Goal: Task Accomplishment & Management: Complete application form

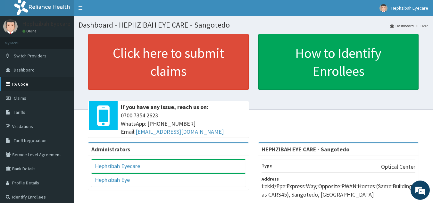
click at [12, 83] on icon at bounding box center [9, 84] width 6 height 4
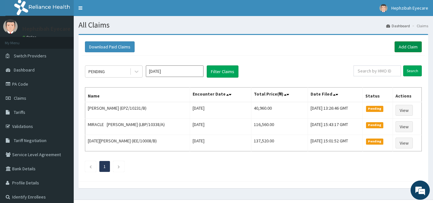
click at [409, 45] on link "Add Claim" at bounding box center [408, 46] width 27 height 11
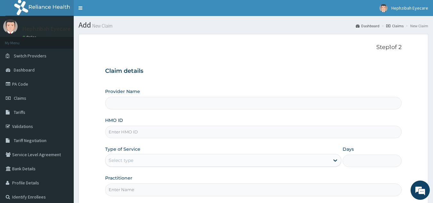
type input "HEPHZIBAH EYE CARE - Sangotedo"
click at [256, 54] on div "Step 1 of 2 Claim details Provider Name HEPHZIBAH EYE CARE - Sangotedo HMO ID T…" at bounding box center [253, 120] width 297 height 152
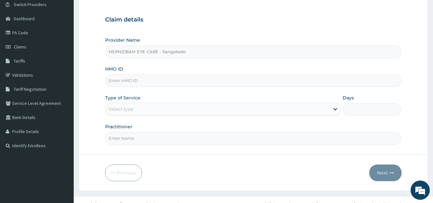
scroll to position [61, 0]
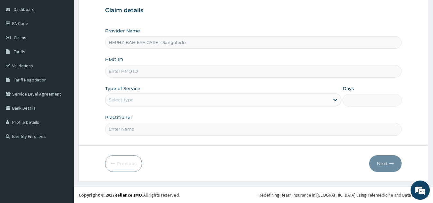
click at [112, 72] on input "HMO ID" at bounding box center [253, 71] width 297 height 13
type input "ENM/10009/A"
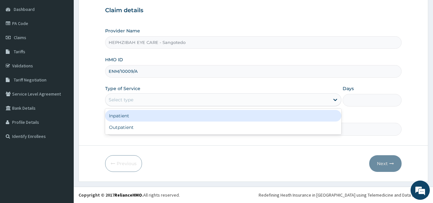
click at [137, 102] on div "Select type" at bounding box center [218, 100] width 224 height 10
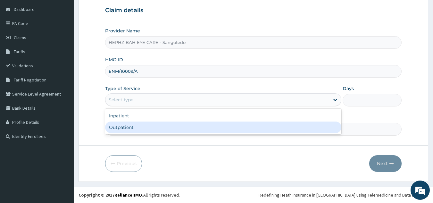
click at [122, 123] on div "Outpatient" at bounding box center [223, 128] width 236 height 12
type input "1"
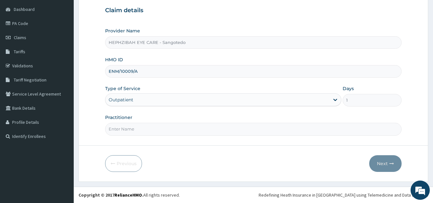
click at [114, 128] on input "Practitioner" at bounding box center [253, 129] width 297 height 13
type input "DR MAUREEN"
click at [379, 164] on button "Next" at bounding box center [385, 163] width 32 height 17
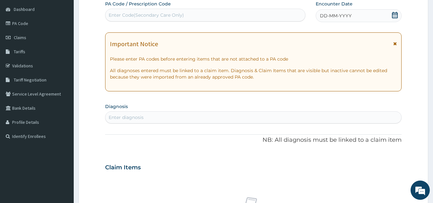
click at [143, 13] on div "Enter Code(Secondary Care Only)" at bounding box center [146, 15] width 75 height 6
paste input "PA/E68388"
type input "PA/E68388"
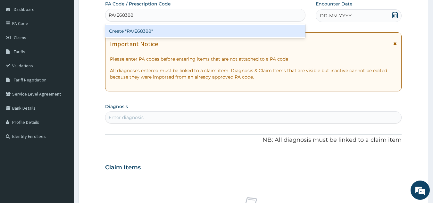
click at [135, 31] on div "Create "PA/E68388"" at bounding box center [205, 31] width 201 height 12
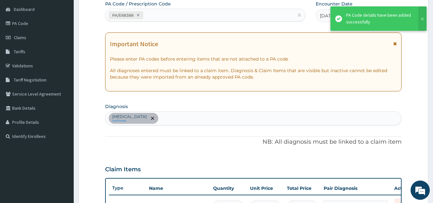
scroll to position [70, 0]
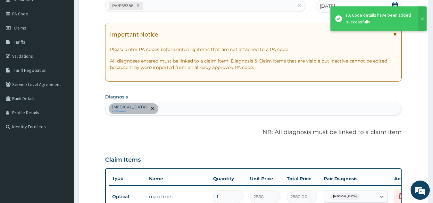
click at [163, 149] on div "PA Code / Prescription Code PA/E68388 Encounter Date 13-10-2025 Important Notic…" at bounding box center [253, 142] width 297 height 303
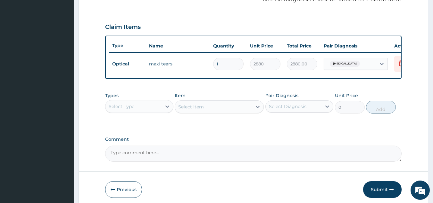
scroll to position [234, 0]
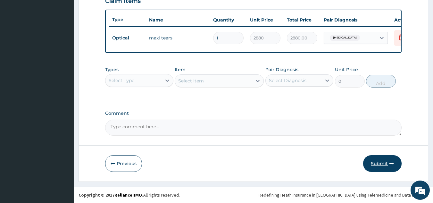
click at [386, 161] on button "Submit" at bounding box center [382, 163] width 38 height 17
